Goal: Information Seeking & Learning: Learn about a topic

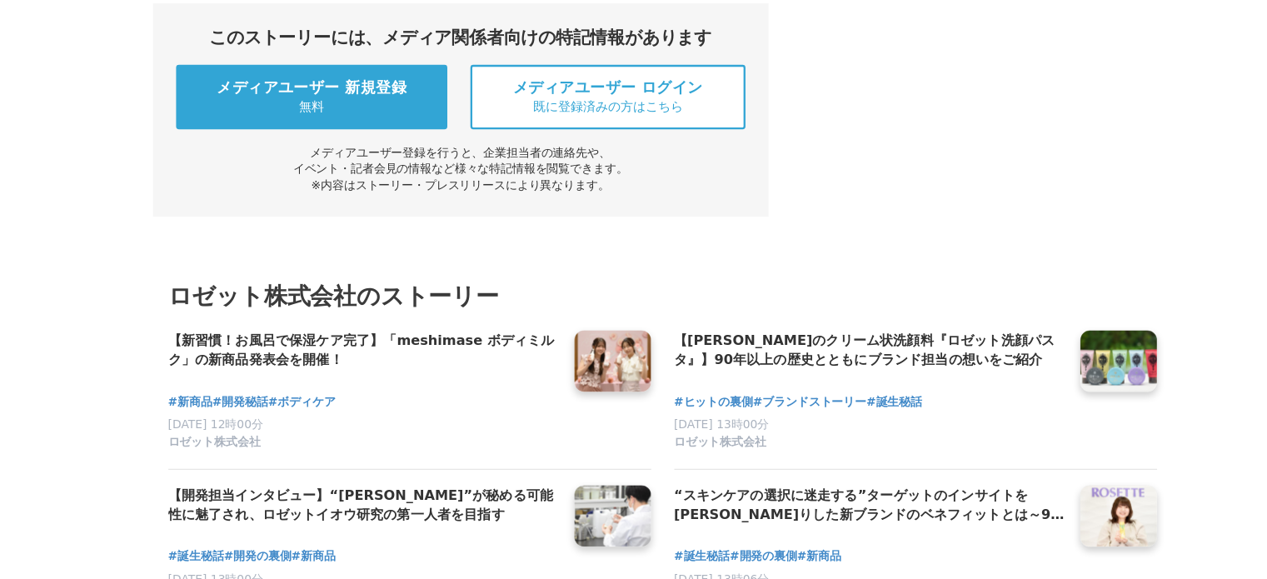
scroll to position [8349, 0]
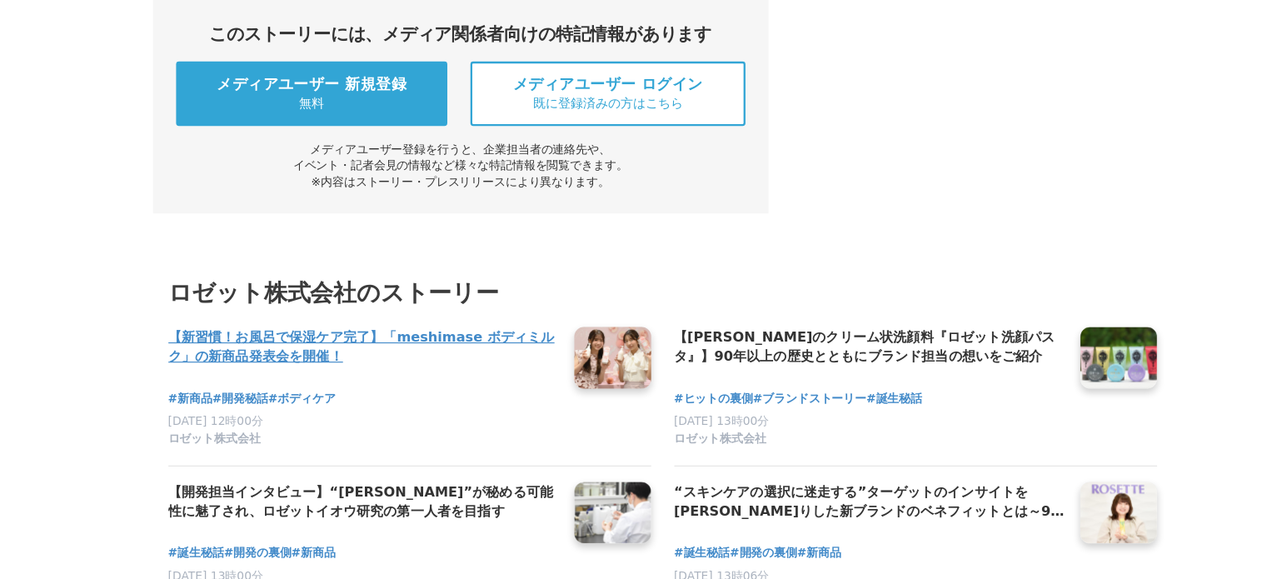
click at [389, 361] on h4 "【新習慣！お風呂で保湿ケア完了】「meshimase ボディミルク」の新商品発表会を開催！" at bounding box center [375, 378] width 338 height 34
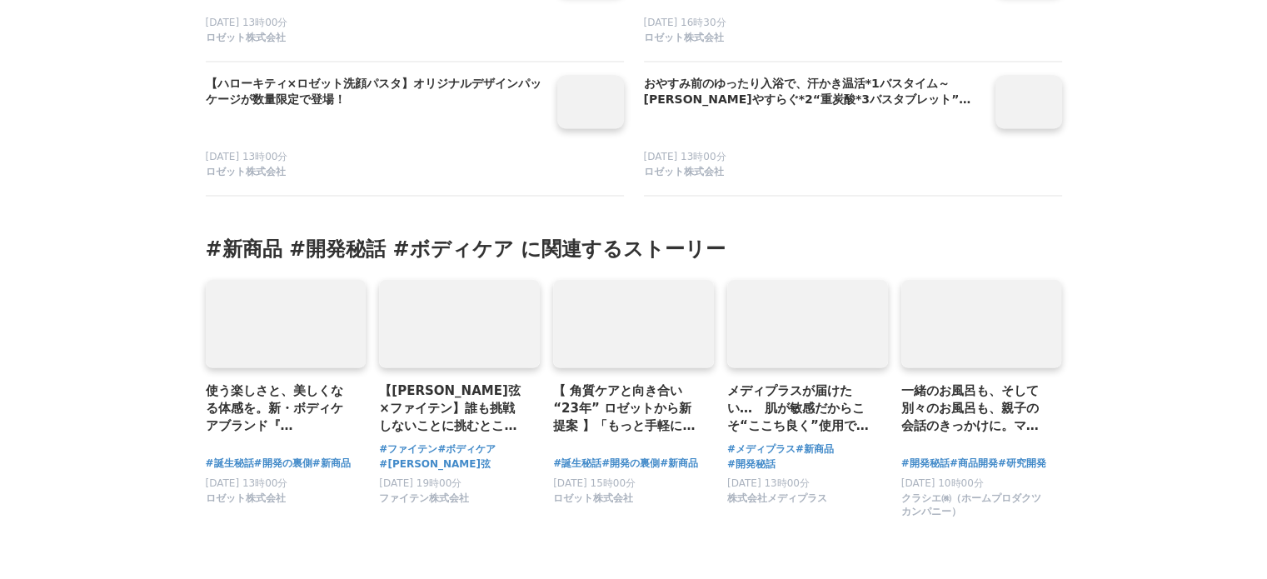
scroll to position [9186, 0]
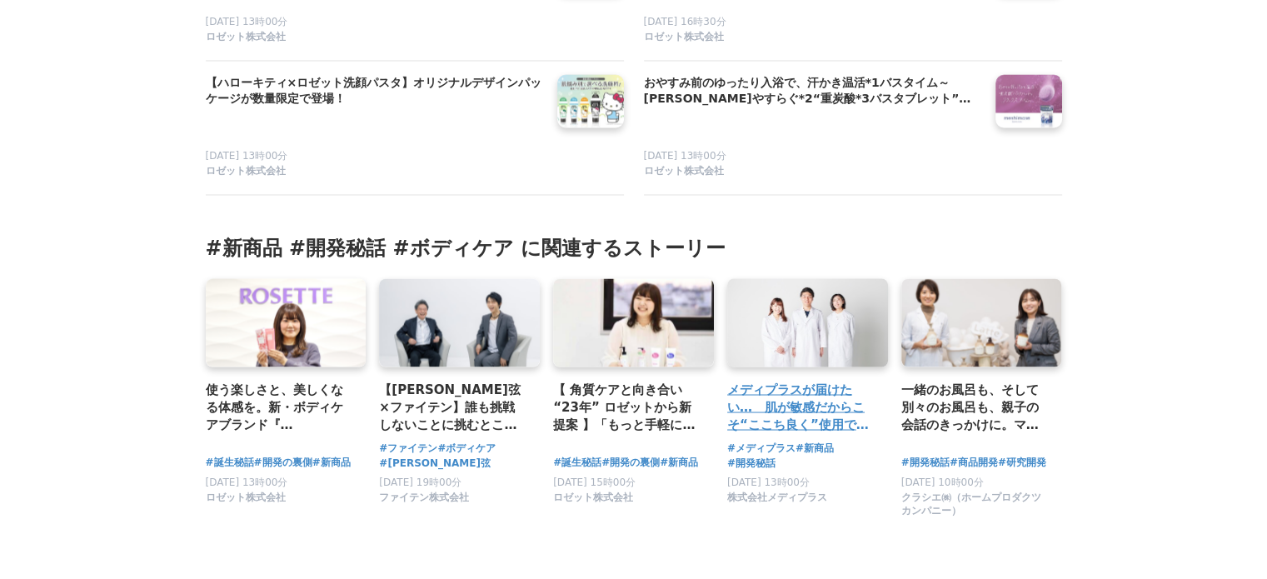
click at [786, 385] on div "メディプラスが届けたい…　肌が敏感だからこそ“ここち良く”使用できるスキンケアを。新商品開発の裏話" at bounding box center [807, 359] width 161 height 162
click at [783, 406] on h3 "メディプラスが届けたい…　肌が敏感だからこそ“ここち良く”使用できるスキンケアを。新商品開発の裏話" at bounding box center [800, 407] width 147 height 54
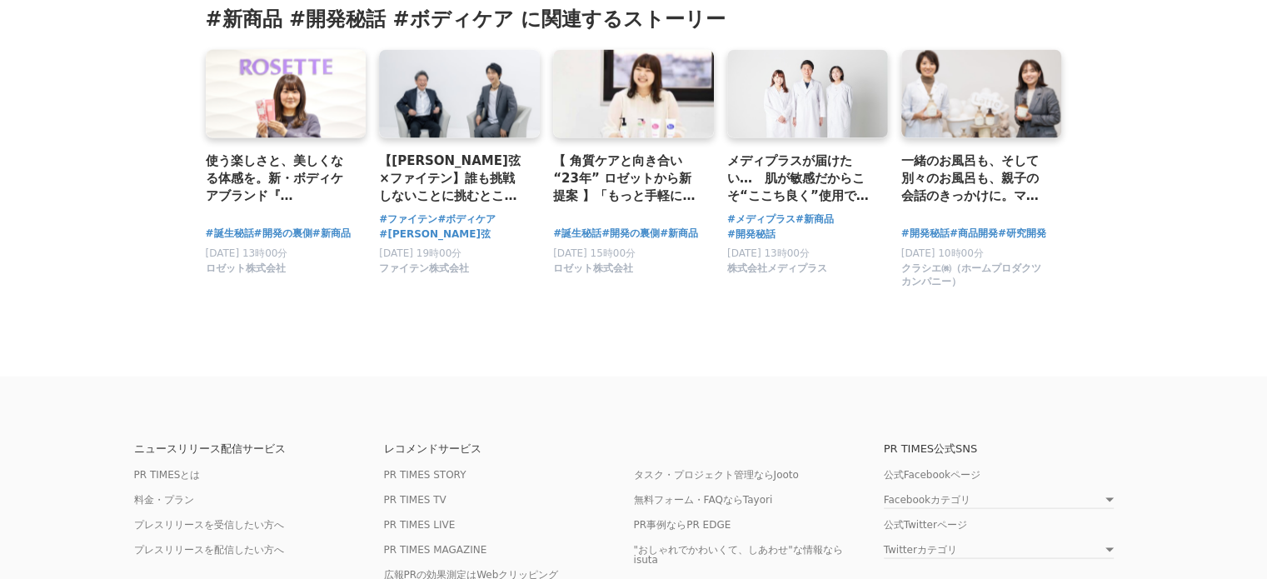
scroll to position [9413, 0]
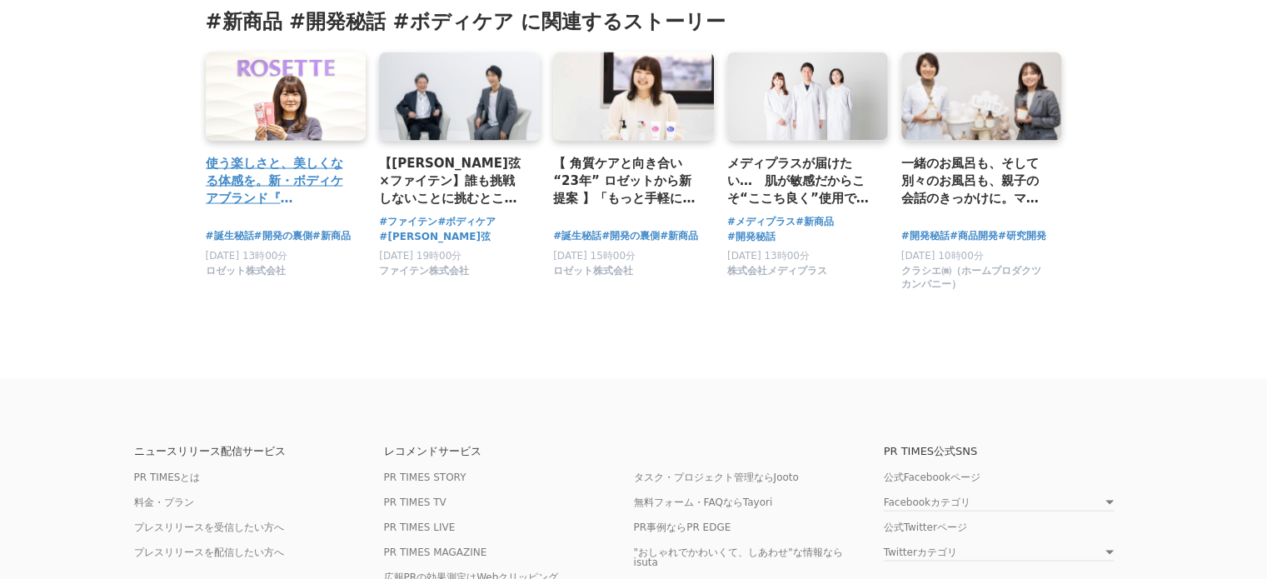
click at [293, 199] on h3 "使う楽しさと、美しくなる体感を。新・ボディケアブランド『 meshimase 』をリリース / ロゼット" at bounding box center [279, 180] width 147 height 54
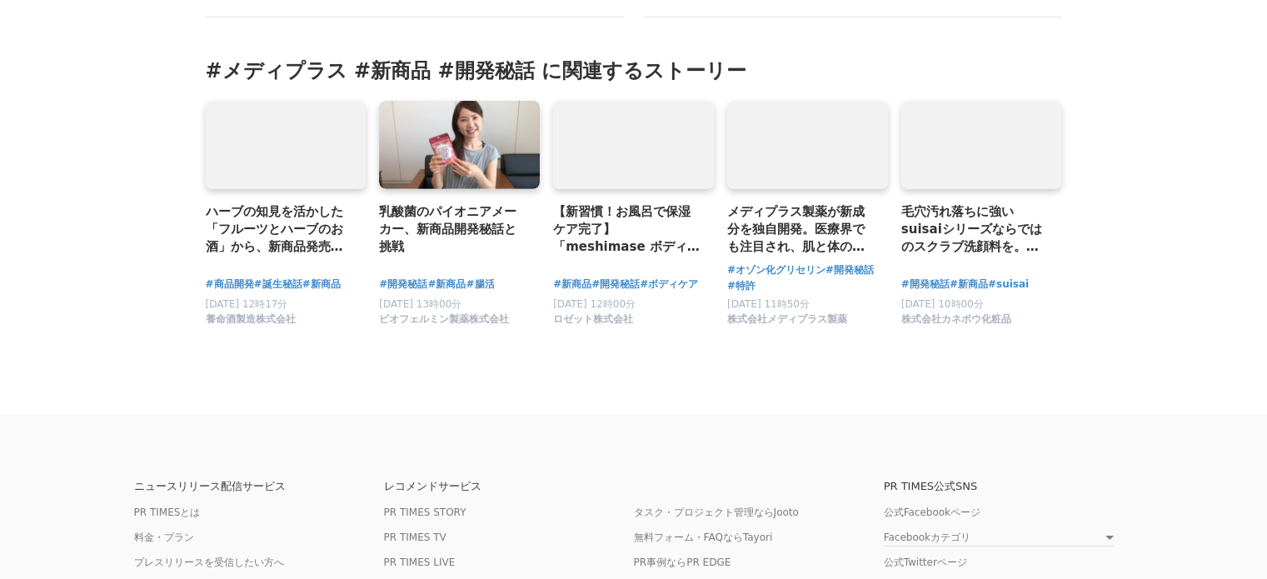
scroll to position [5504, 0]
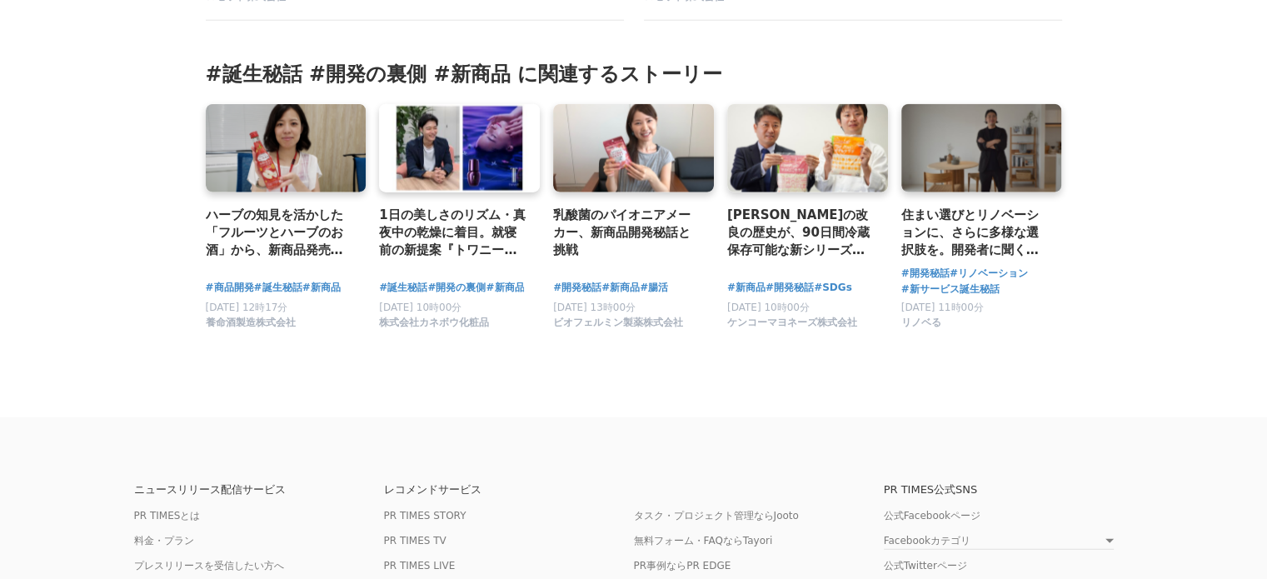
scroll to position [10536, 0]
